Goal: Information Seeking & Learning: Learn about a topic

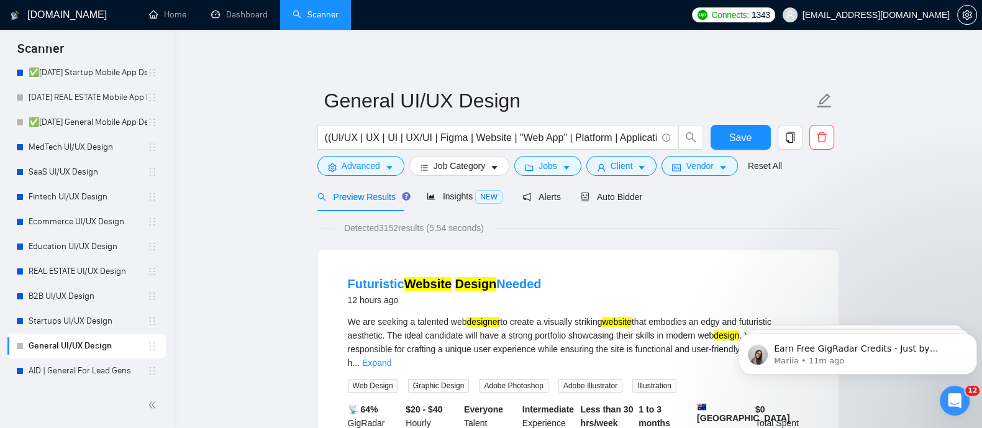
drag, startPoint x: 560, startPoint y: 284, endPoint x: 340, endPoint y: 276, distance: 219.4
click at [340, 276] on li "Futuristic Website Design Needed 12 hours ago We are seeking a talented web des…" at bounding box center [578, 382] width 491 height 234
click at [565, 289] on div "Futuristic Website Design Needed 12 hours ago" at bounding box center [578, 291] width 461 height 32
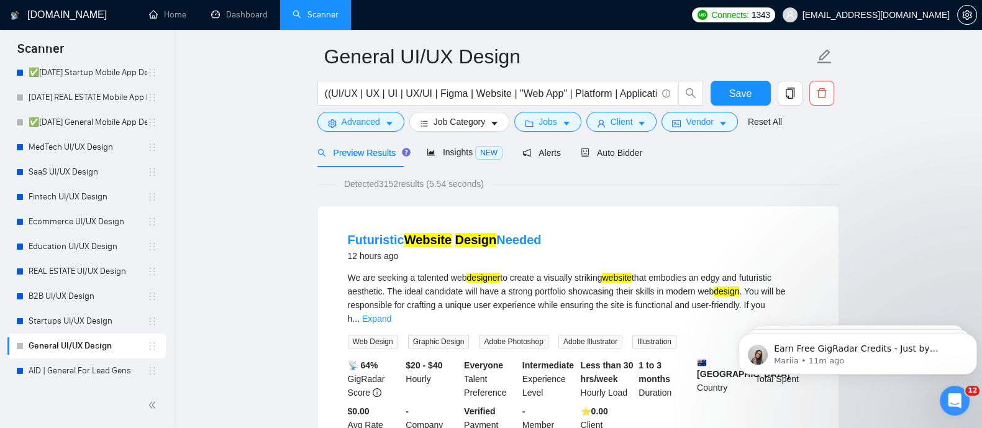
scroll to position [47, 0]
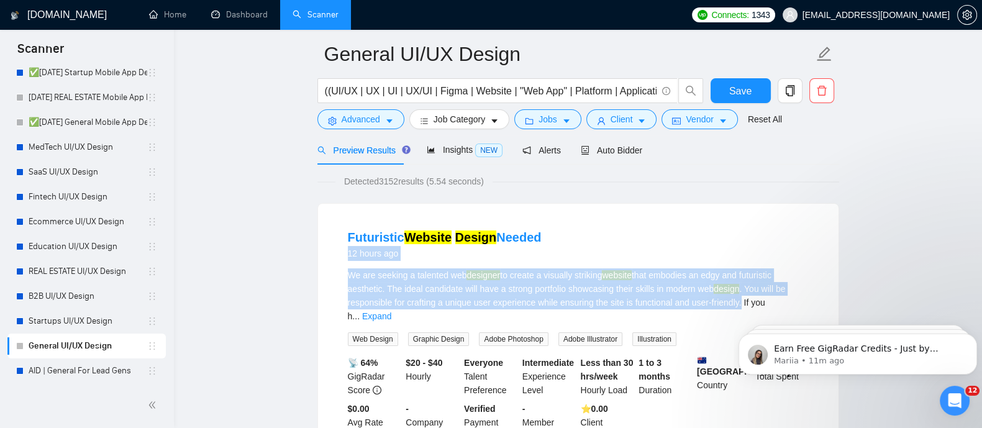
drag, startPoint x: 742, startPoint y: 302, endPoint x: 324, endPoint y: 246, distance: 421.8
click at [324, 246] on div "Futuristic Website Design Needed 12 hours ago We are seeking a talented web des…" at bounding box center [578, 336] width 520 height 264
copy li "12 hours ago We are seeking a talented web designer to create a visually striki…"
drag, startPoint x: 772, startPoint y: 303, endPoint x: 333, endPoint y: 266, distance: 440.7
click at [333, 266] on li "Futuristic Website Design Needed 12 hours ago We are seeking a talented web des…" at bounding box center [578, 336] width 491 height 234
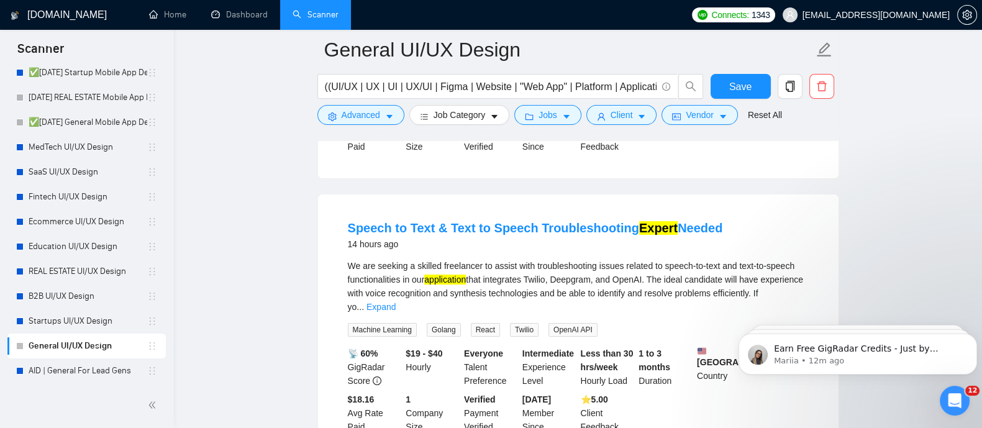
scroll to position [347, 0]
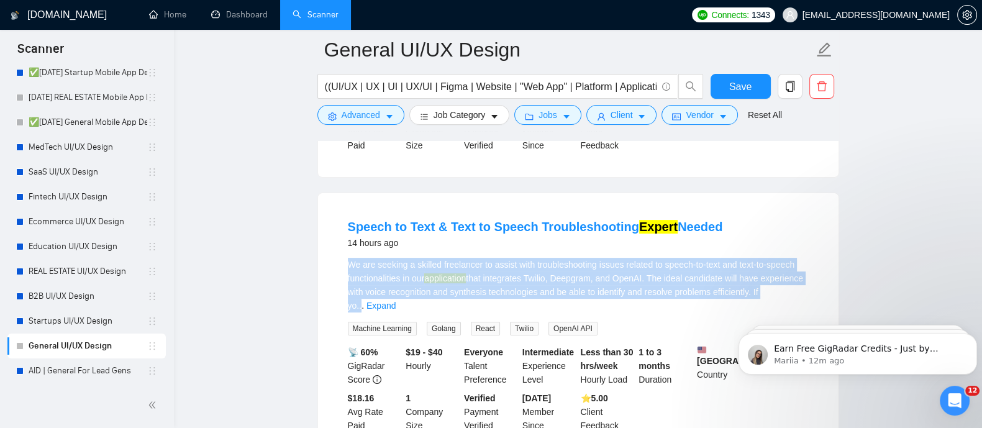
drag, startPoint x: 775, startPoint y: 281, endPoint x: 314, endPoint y: 256, distance: 462.1
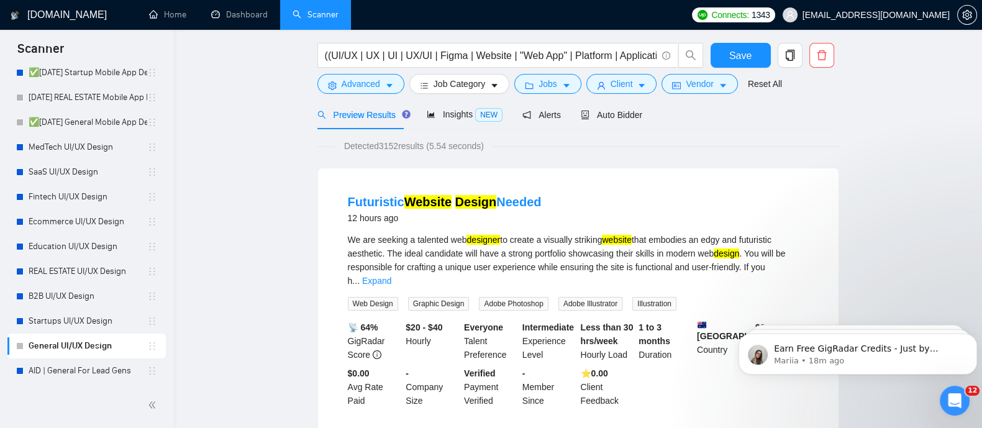
scroll to position [0, 0]
